Goal: Transaction & Acquisition: Purchase product/service

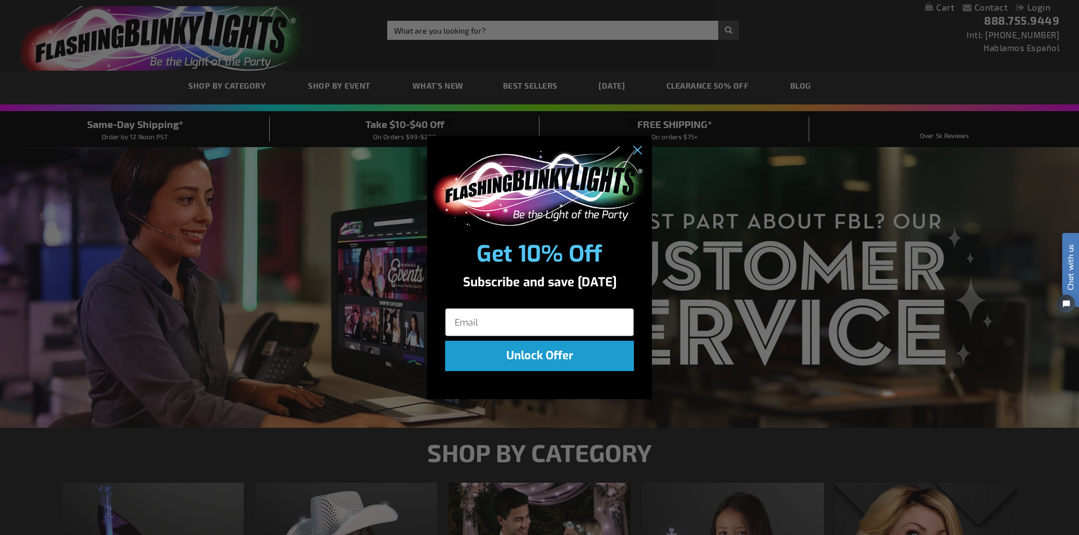
click at [354, 200] on div "Close dialog Get 10% Off Subscribe and save today Unlock Offer Submit" at bounding box center [539, 267] width 1079 height 535
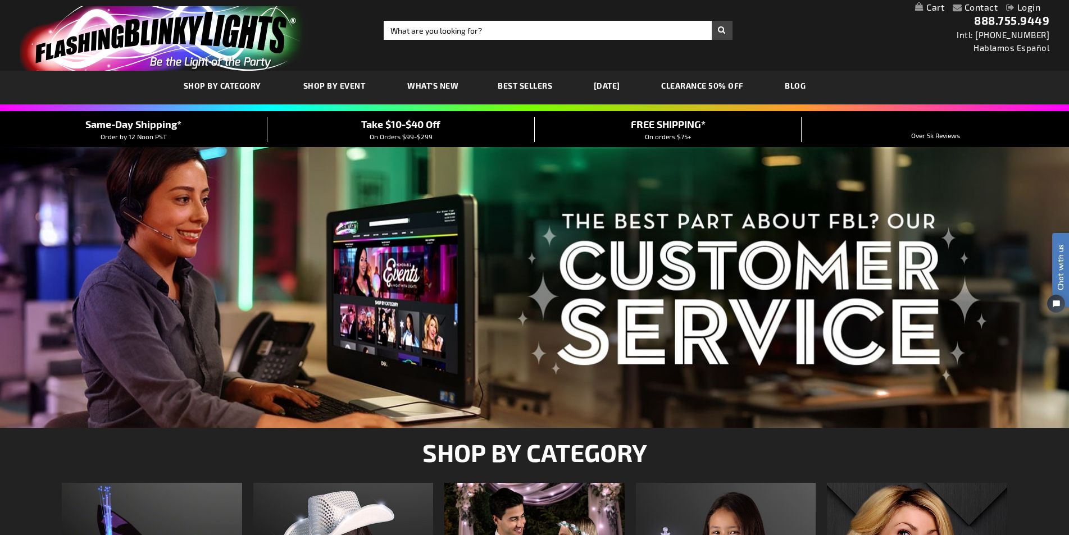
click at [208, 206] on div at bounding box center [534, 287] width 1069 height 281
click at [482, 129] on div "Take $10-$40 Off On Orders $99-$299" at bounding box center [400, 129] width 267 height 25
click at [411, 126] on span "Take $10-$40 Off" at bounding box center [400, 124] width 79 height 12
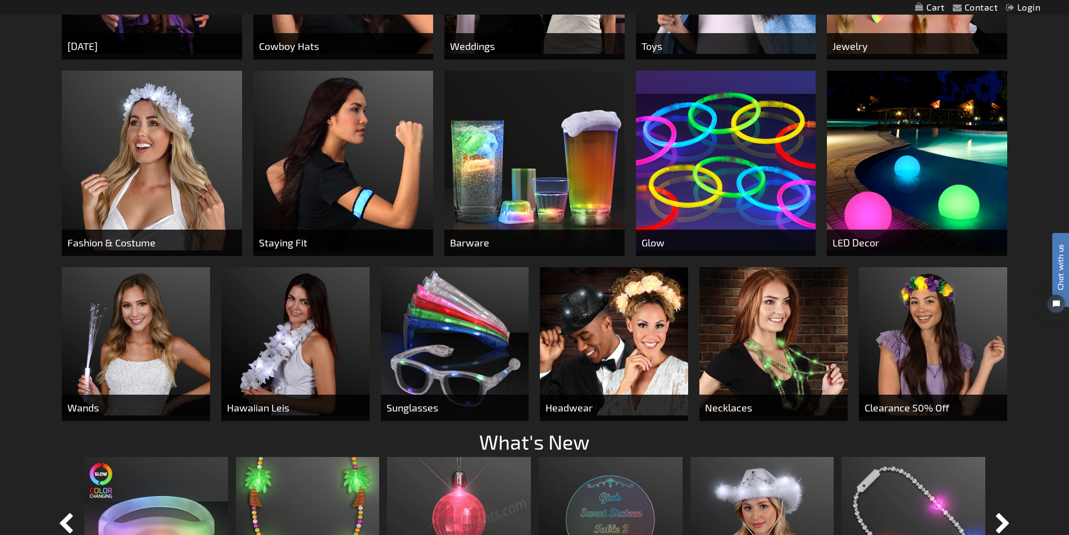
scroll to position [730, 0]
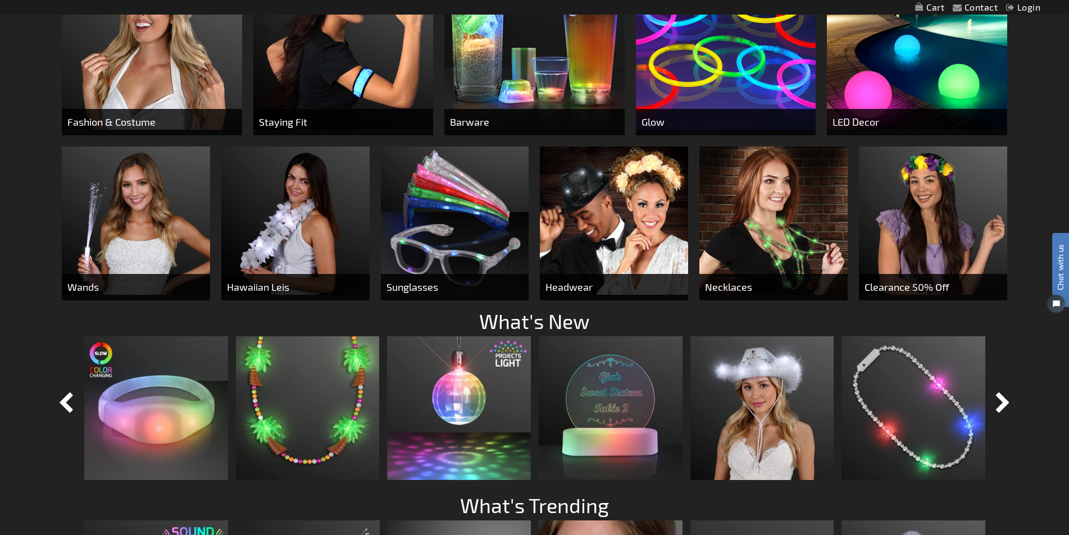
click at [288, 169] on img at bounding box center [295, 221] width 148 height 148
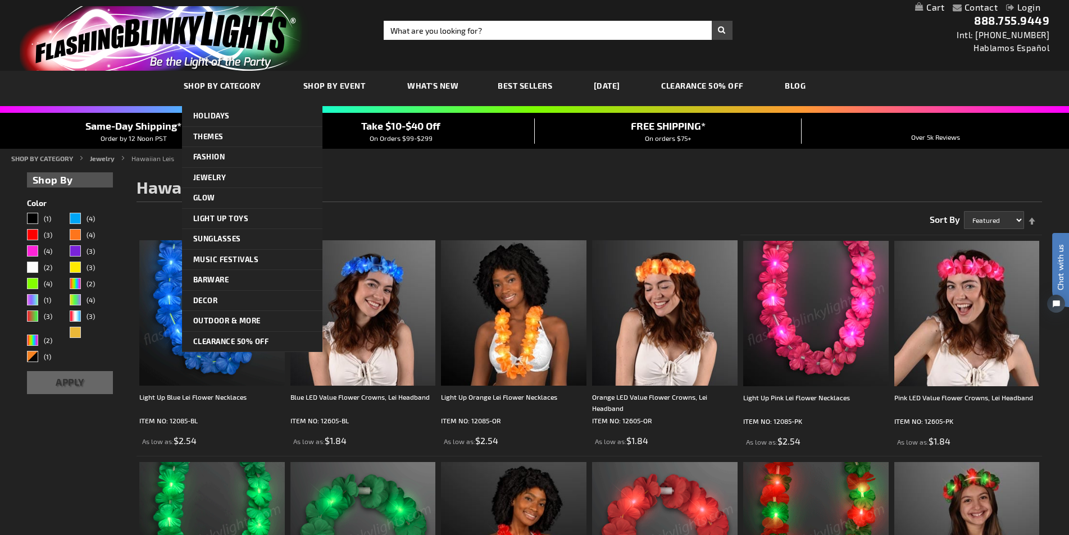
click at [243, 89] on span "SHOP BY CATEGORY" at bounding box center [223, 86] width 78 height 10
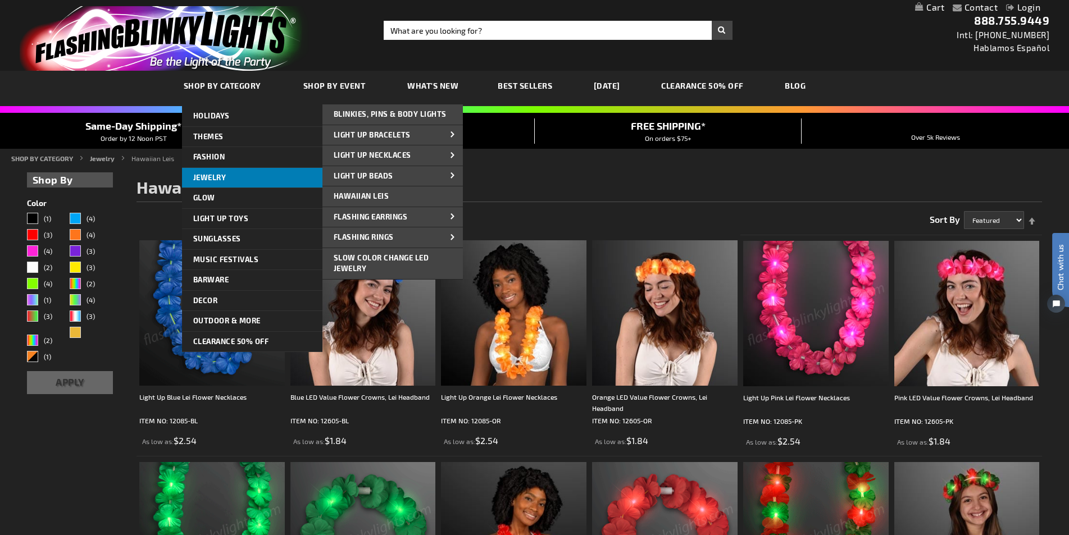
click at [206, 171] on link "Jewelry" at bounding box center [252, 178] width 140 height 20
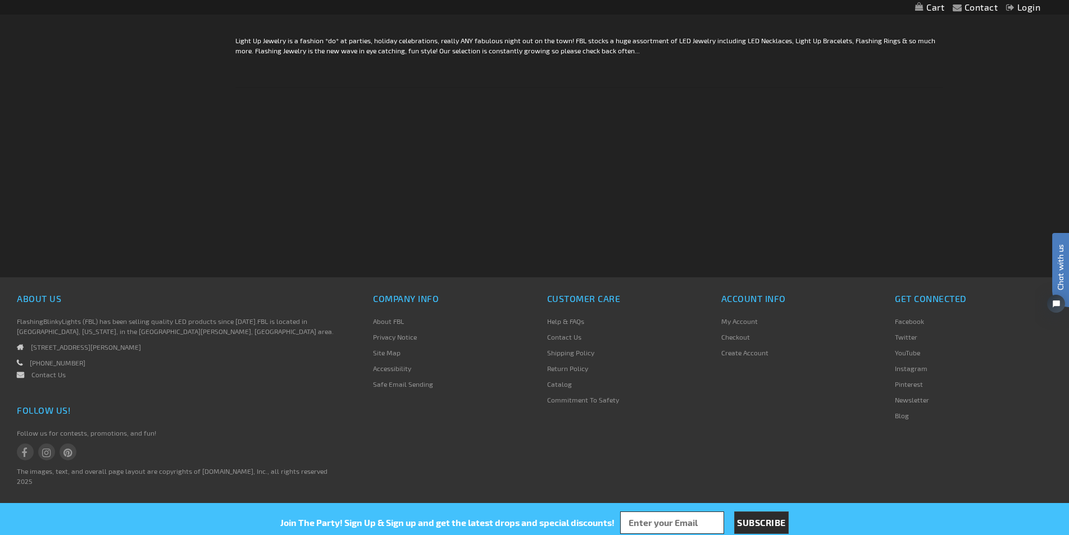
scroll to position [2361, 0]
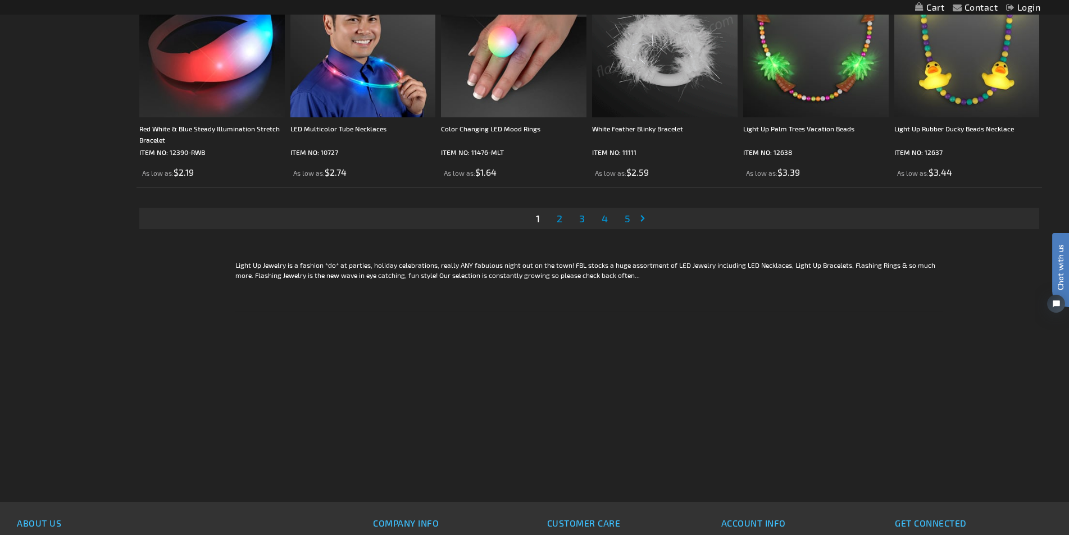
click at [556, 217] on link "Page 2" at bounding box center [559, 218] width 10 height 17
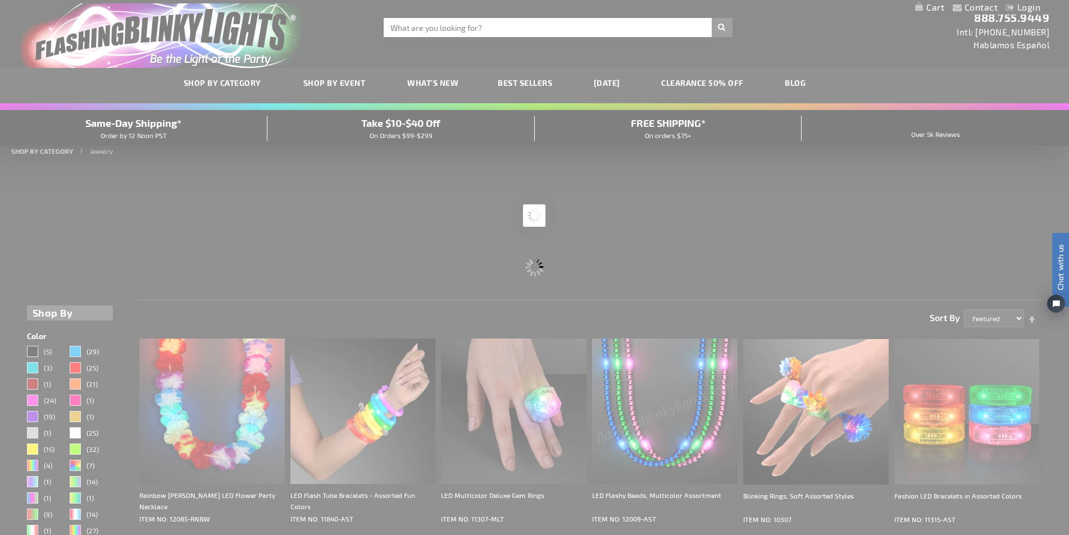
scroll to position [0, 0]
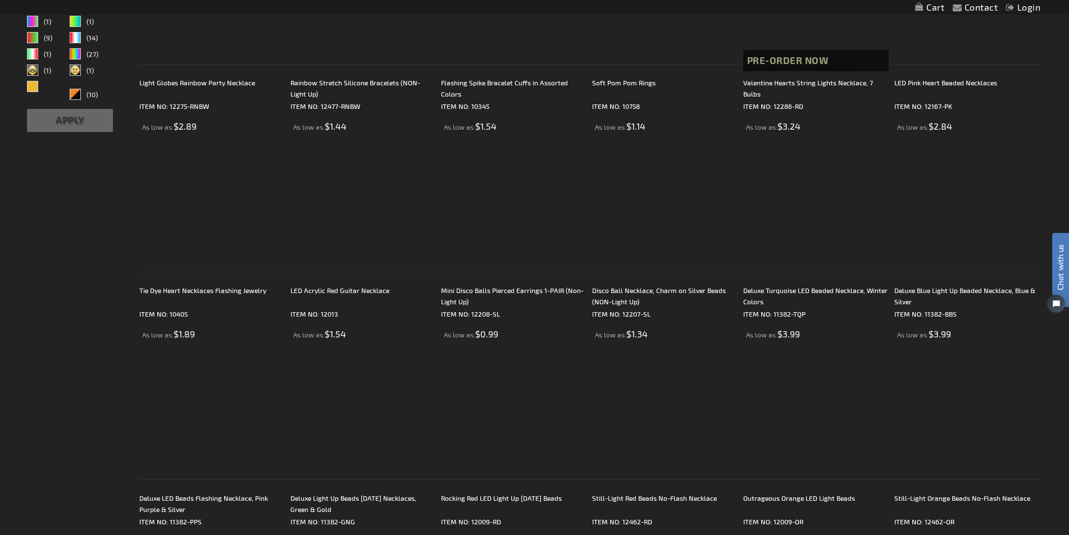
scroll to position [506, 0]
